Goal: Information Seeking & Learning: Learn about a topic

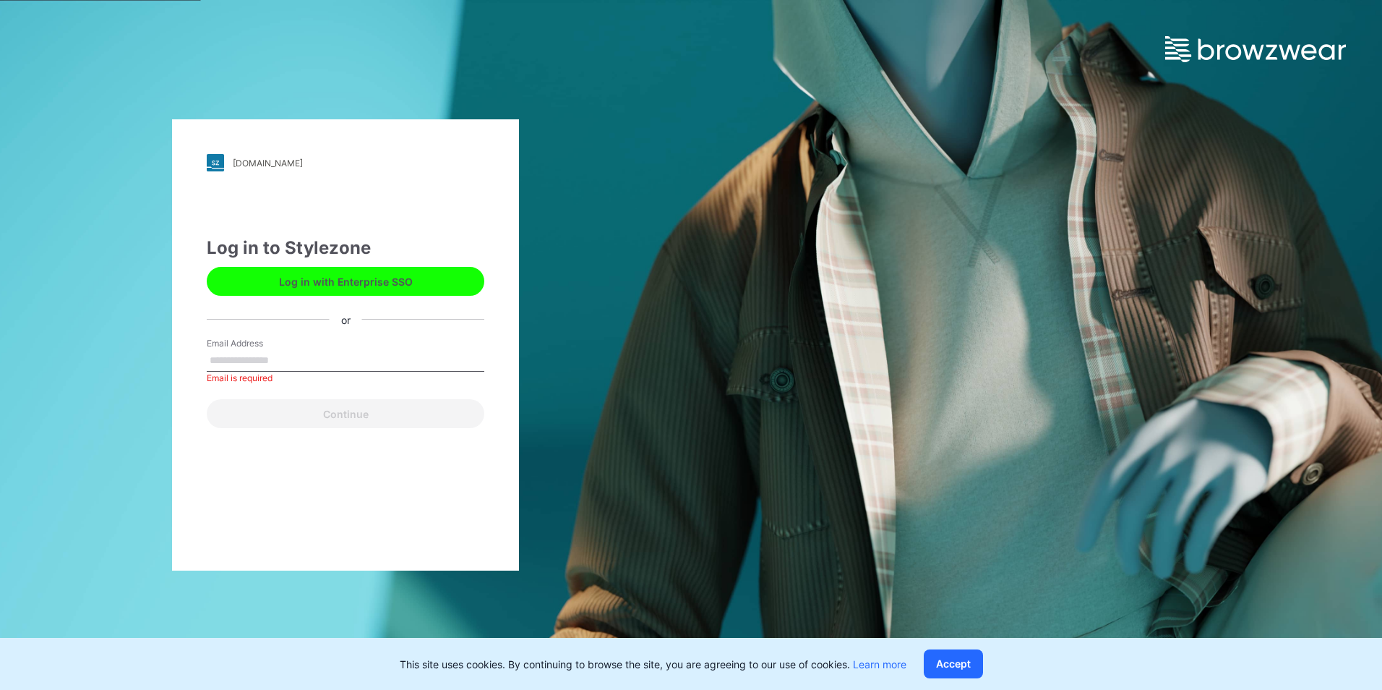
click at [327, 340] on div "Email Address Email is required" at bounding box center [346, 358] width 278 height 43
click at [332, 355] on input "Email Address" at bounding box center [346, 361] width 278 height 22
type input "**********"
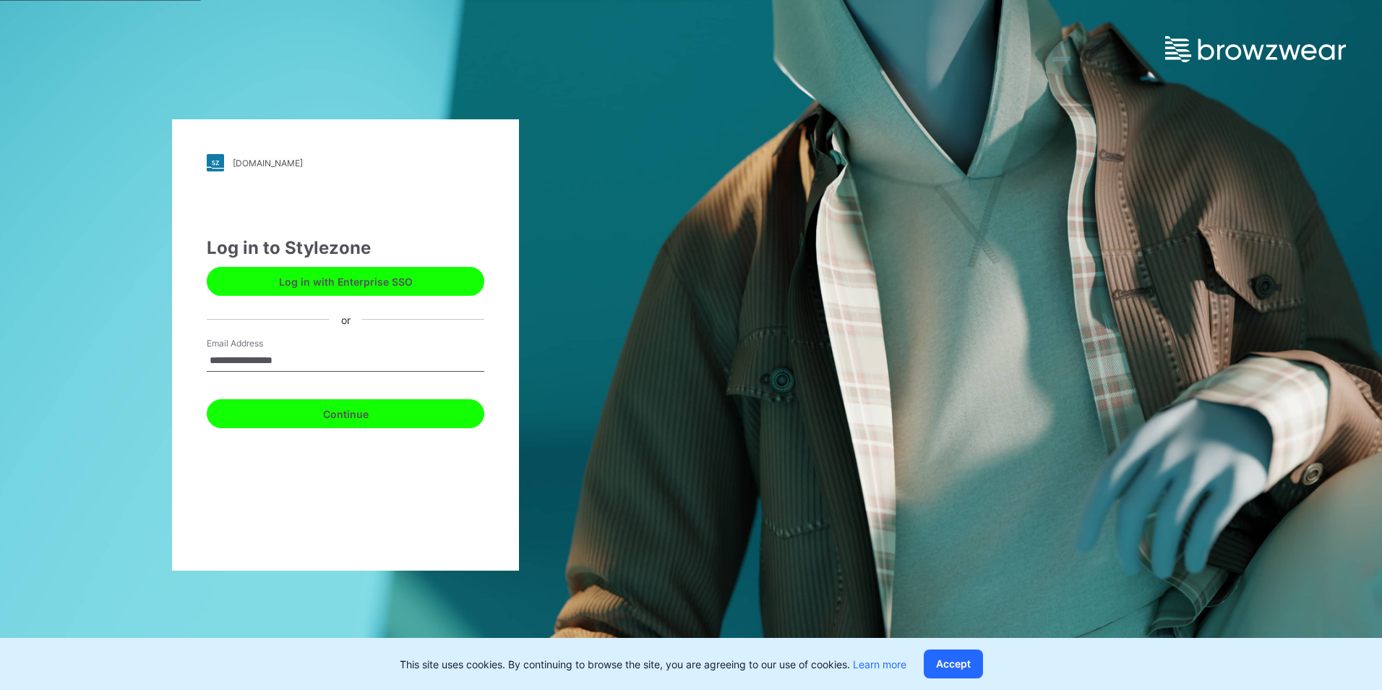
click at [327, 413] on button "Continue" at bounding box center [346, 413] width 278 height 29
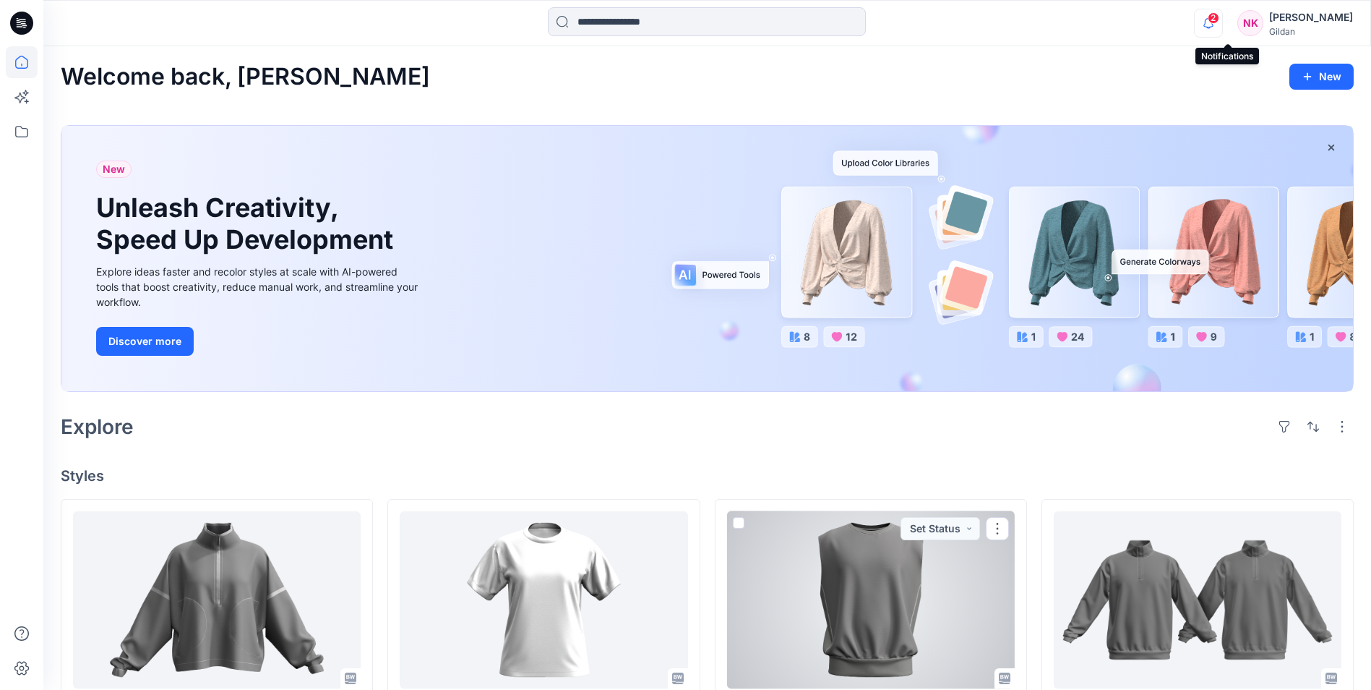
click at [1222, 20] on icon "button" at bounding box center [1208, 23] width 27 height 29
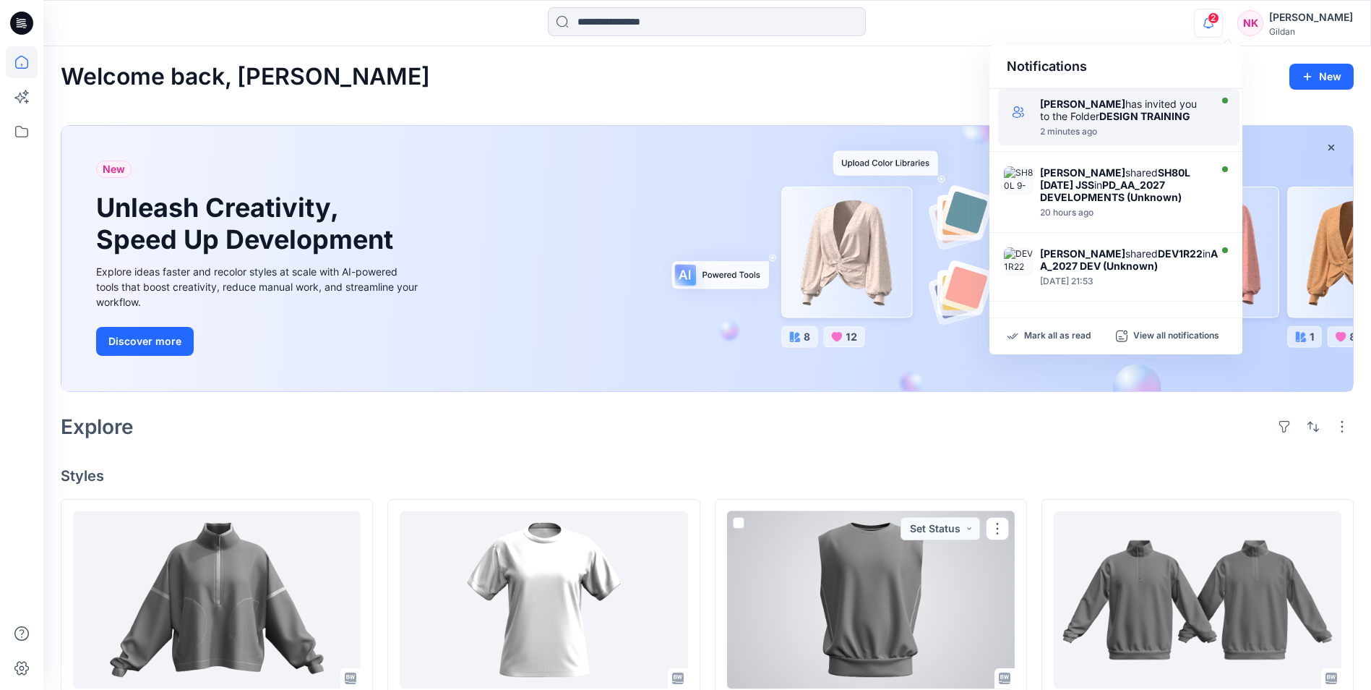
click at [1137, 116] on strong "DESIGN TRAINING" at bounding box center [1144, 116] width 91 height 12
